Goal: Task Accomplishment & Management: Use online tool/utility

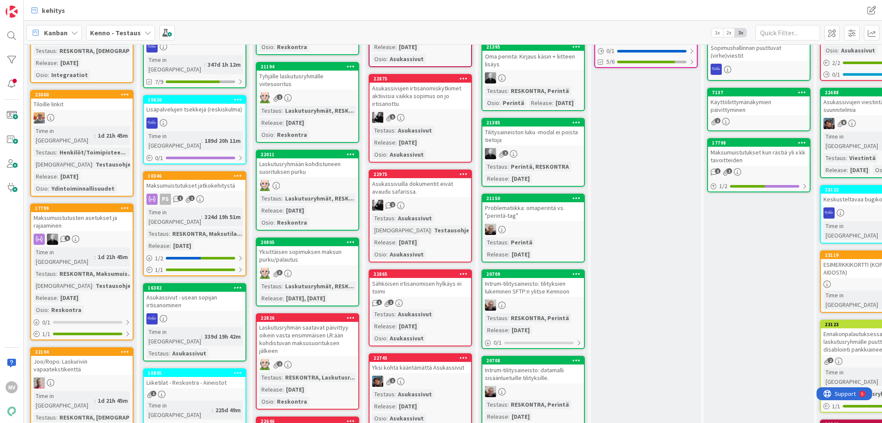
click at [129, 35] on b "Kenno - Testaus" at bounding box center [115, 32] width 51 height 9
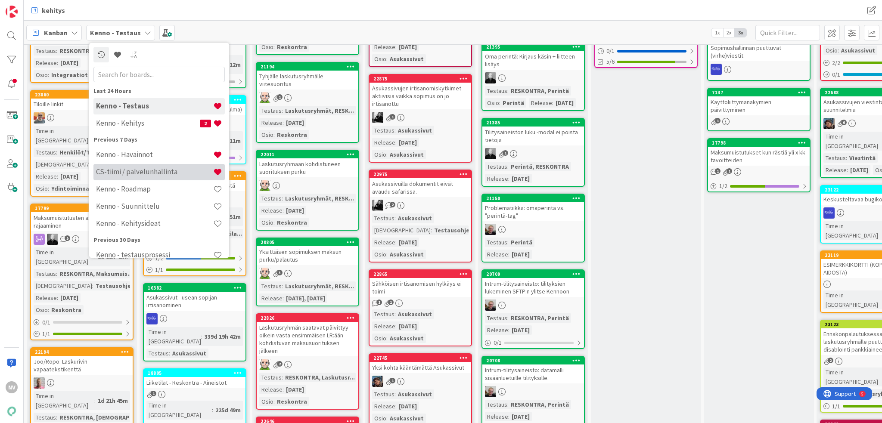
click at [140, 168] on h4 "CS-tiimi / palvelunhallinta" at bounding box center [154, 172] width 117 height 9
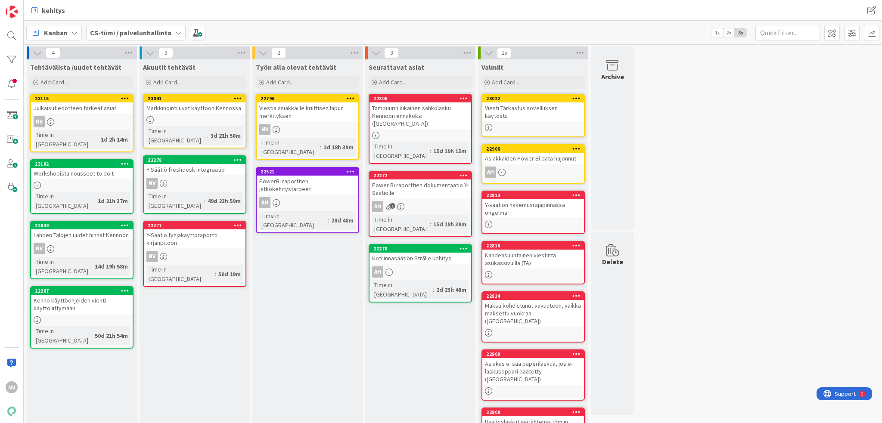
click at [82, 108] on div "Julkaisutiedotteen tärkeät asiat" at bounding box center [82, 108] width 102 height 11
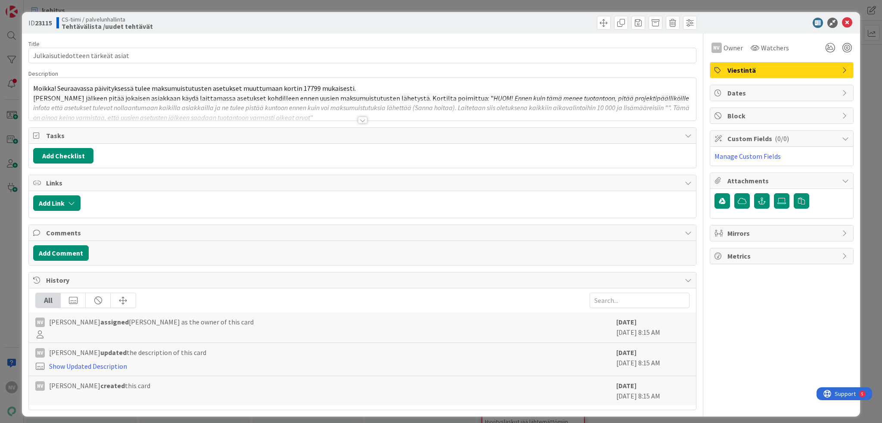
click at [361, 120] on div at bounding box center [362, 120] width 9 height 7
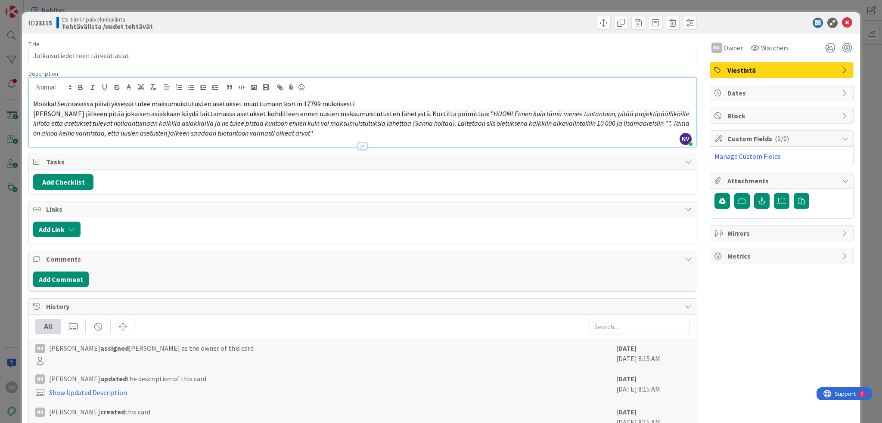
click at [327, 136] on p "[PERSON_NAME] jälkeen pitää jokaisen asiakkaan käydä laittamassa asetukset kohd…" at bounding box center [362, 123] width 659 height 29
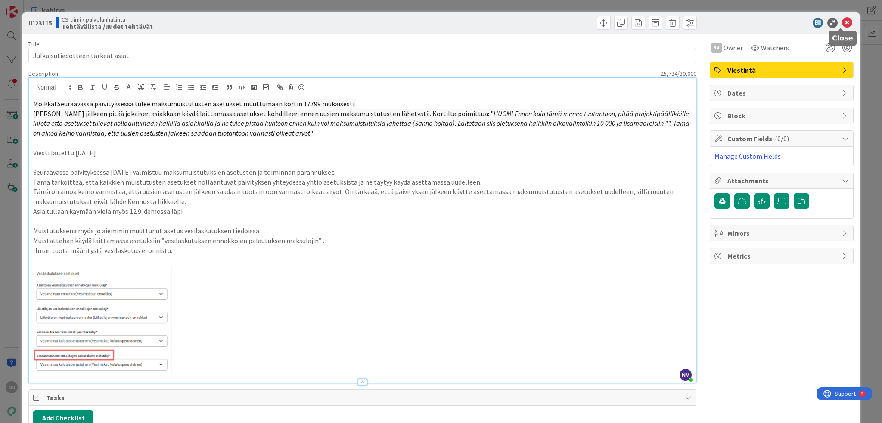
click at [842, 20] on icon at bounding box center [847, 23] width 10 height 10
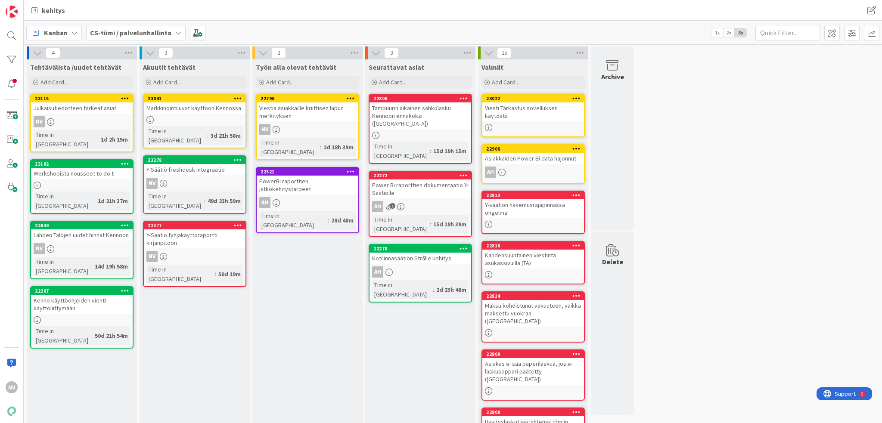
click at [125, 98] on icon at bounding box center [125, 98] width 8 height 6
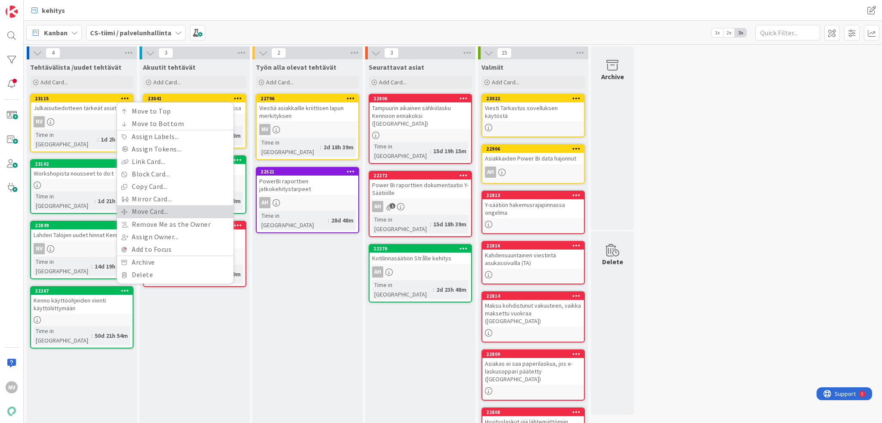
click at [162, 209] on link "Move Card..." at bounding box center [175, 211] width 116 height 12
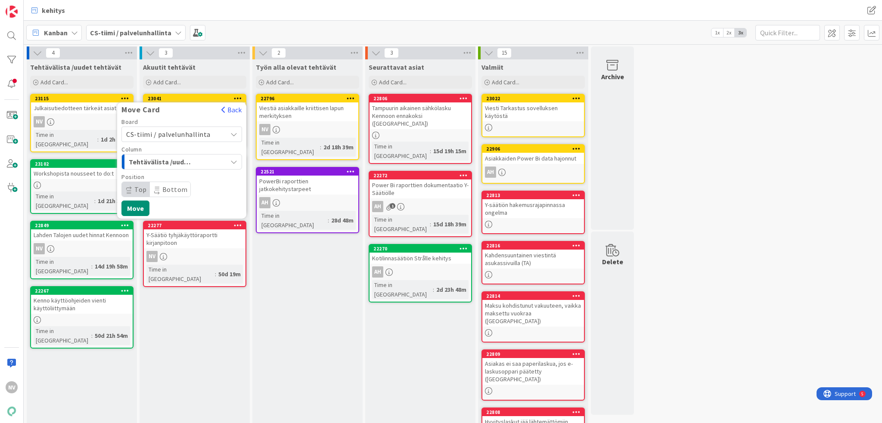
click at [194, 163] on div "Tehtävälista /uudet tehtävät" at bounding box center [177, 162] width 100 height 14
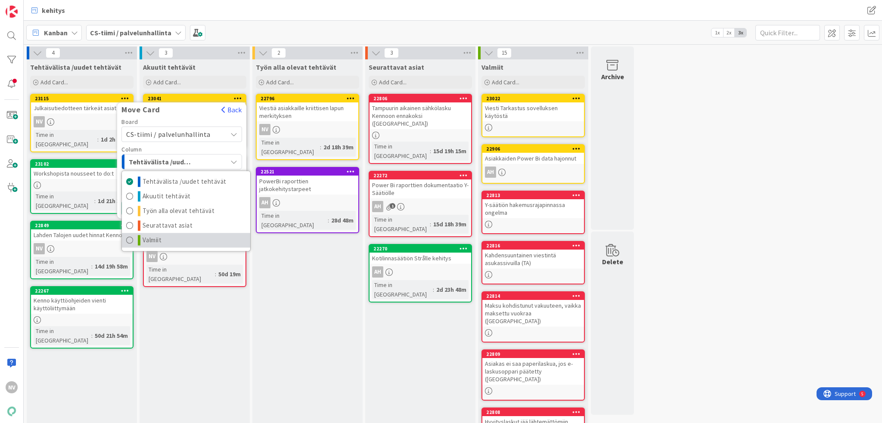
click at [179, 239] on link "Valmiit" at bounding box center [186, 240] width 128 height 15
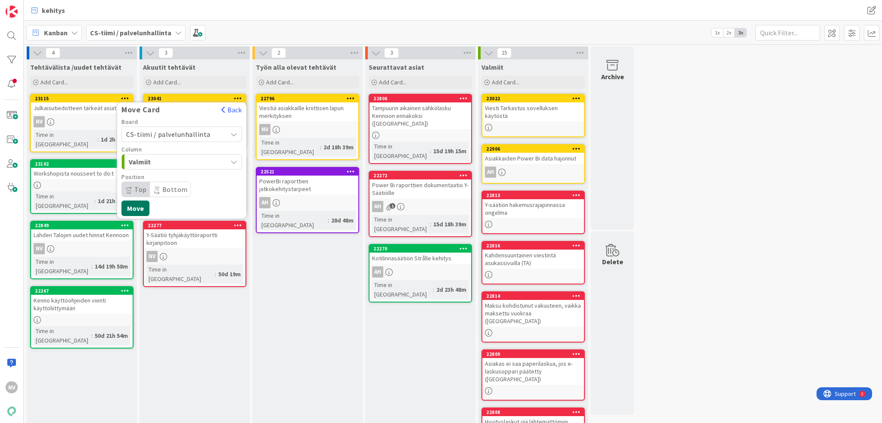
click at [141, 208] on button "Move" at bounding box center [135, 209] width 28 height 16
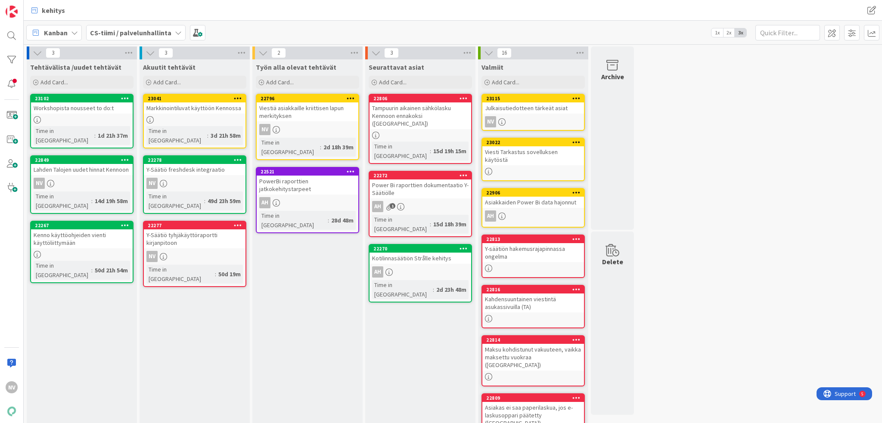
click at [96, 108] on div "Workshopista nousseet to do:t" at bounding box center [82, 108] width 102 height 11
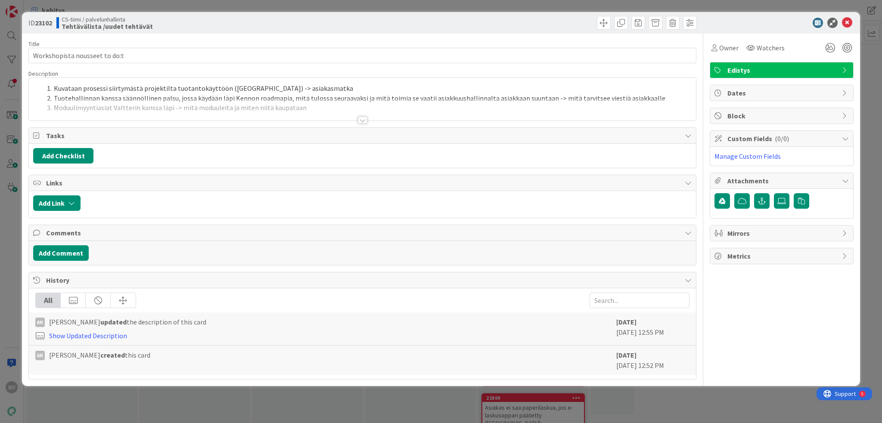
click at [362, 120] on div at bounding box center [362, 120] width 9 height 7
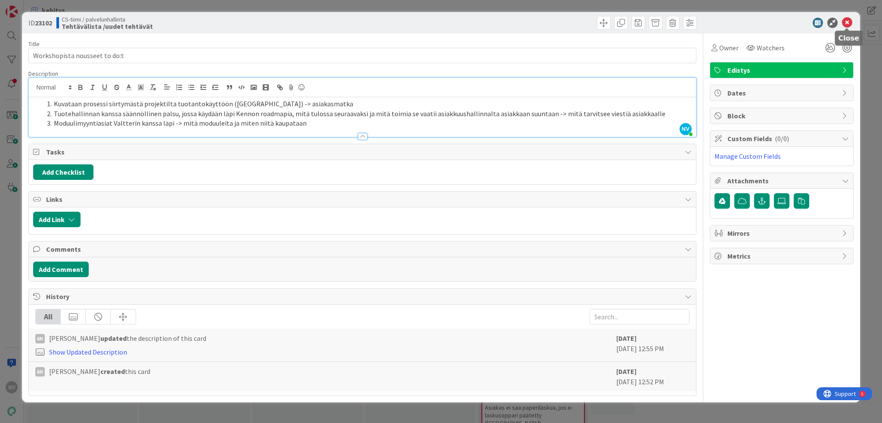
click at [849, 21] on icon at bounding box center [847, 23] width 10 height 10
